Goal: Transaction & Acquisition: Purchase product/service

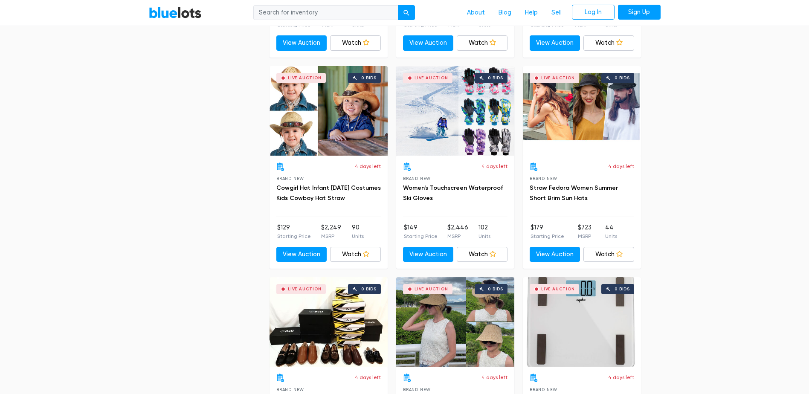
scroll to position [1449, 0]
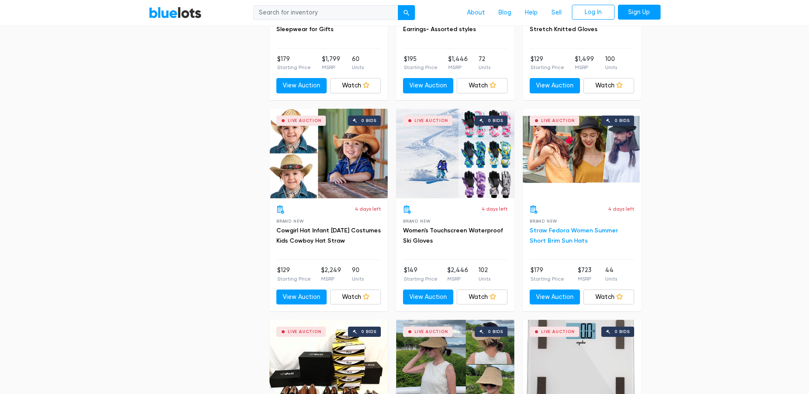
click at [546, 233] on link "Straw Fedora Women Summer Short Brim Sun Hats" at bounding box center [573, 235] width 88 height 17
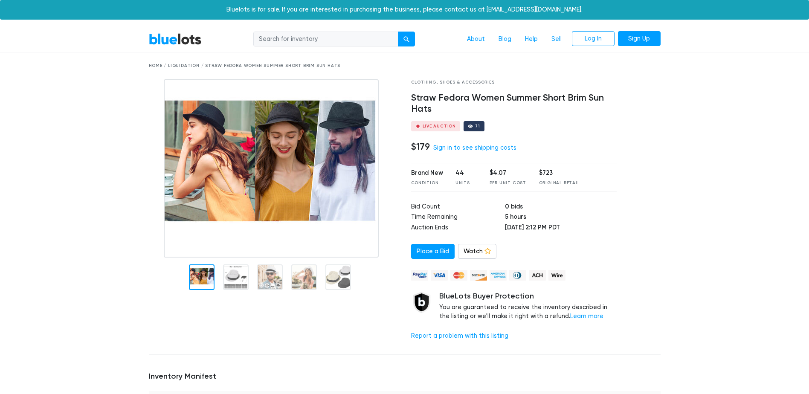
click at [336, 168] on img at bounding box center [271, 168] width 215 height 178
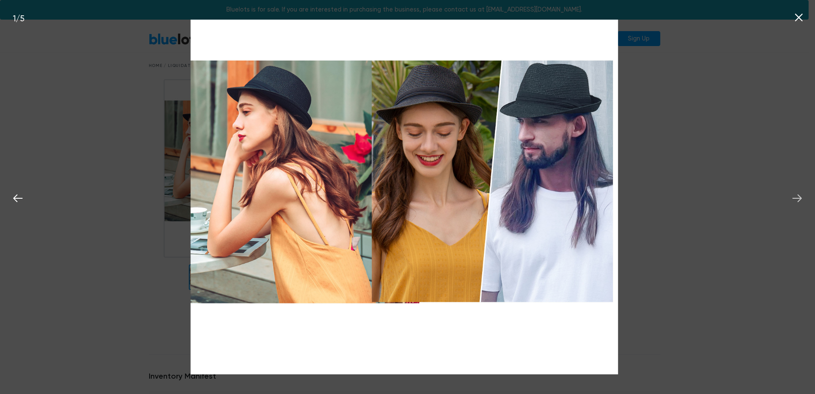
click at [796, 199] on icon at bounding box center [796, 198] width 9 height 8
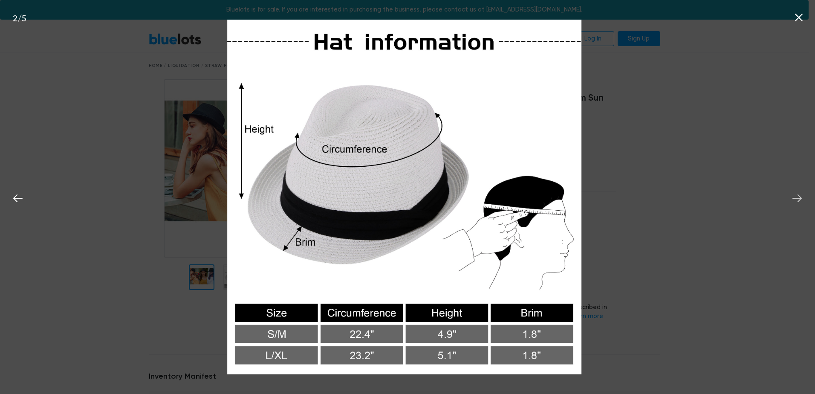
click at [796, 199] on icon at bounding box center [796, 198] width 9 height 8
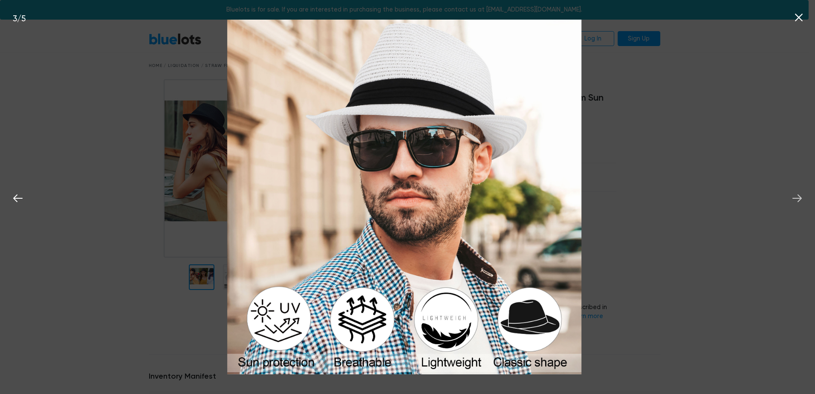
click at [796, 199] on icon at bounding box center [796, 198] width 9 height 8
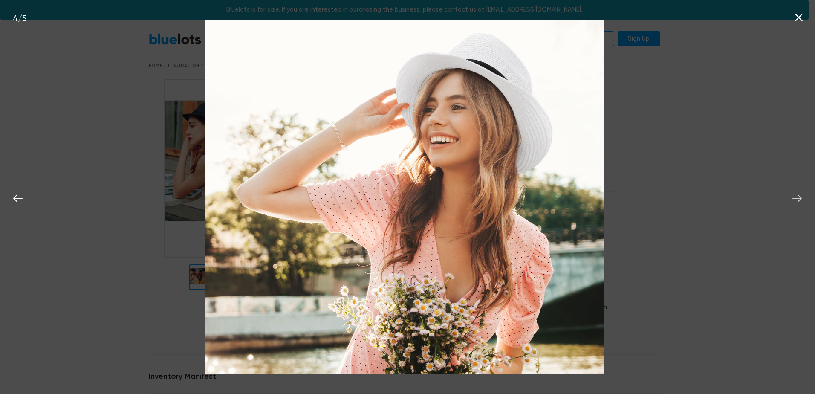
click at [796, 199] on icon at bounding box center [796, 198] width 9 height 8
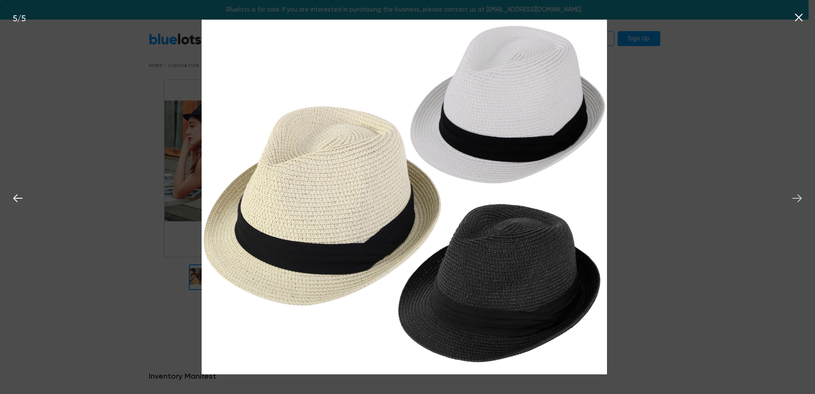
click at [796, 199] on icon at bounding box center [796, 198] width 9 height 8
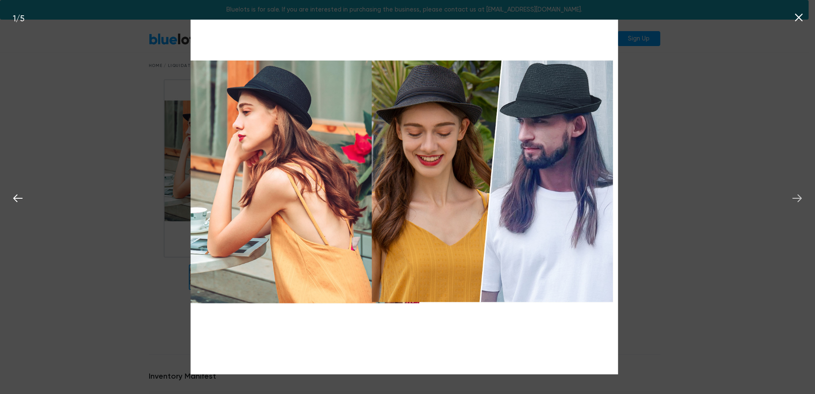
click at [796, 199] on icon at bounding box center [796, 198] width 9 height 8
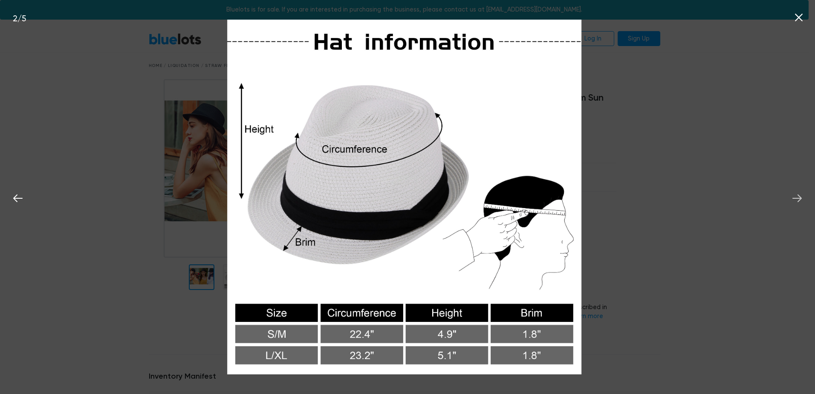
click at [796, 199] on icon at bounding box center [796, 198] width 9 height 8
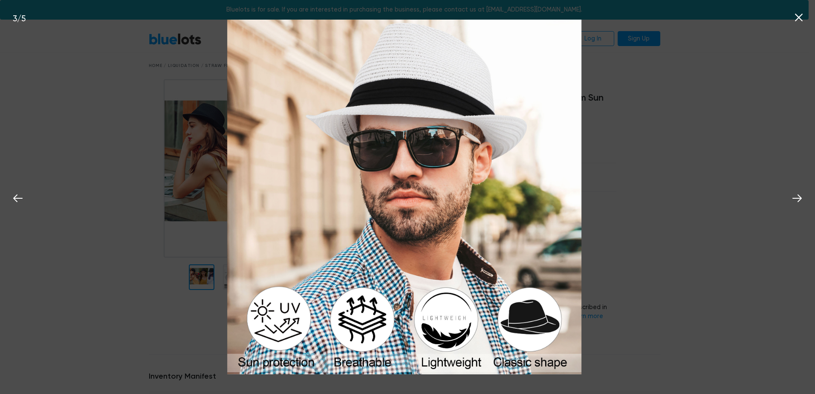
click at [803, 17] on icon at bounding box center [798, 17] width 13 height 13
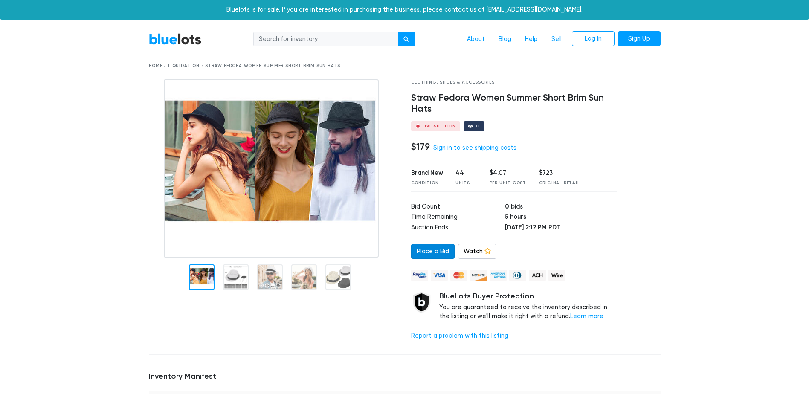
click at [422, 248] on link "Place a Bid" at bounding box center [432, 251] width 43 height 15
